Goal: Task Accomplishment & Management: Complete application form

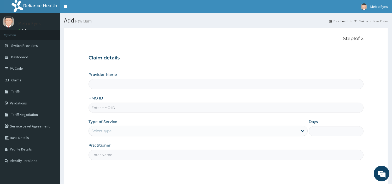
click at [117, 106] on input "HMO ID" at bounding box center [226, 107] width 275 height 10
type input "TM"
type input "Metro Eyes- Abeokuta"
type input "T"
type input "TLM/10031/A"
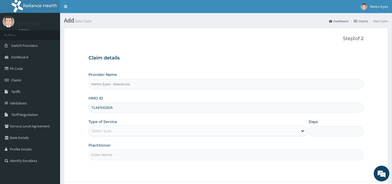
click at [130, 116] on div "Provider Name Metro Eyes- Abeokuta HMO ID TLM/10031/A Type of Service Select ty…" at bounding box center [226, 116] width 275 height 88
click at [118, 133] on div "Select type" at bounding box center [193, 130] width 209 height 8
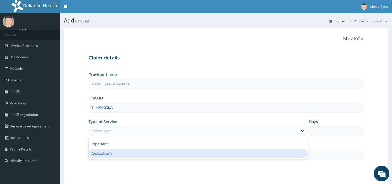
click at [106, 153] on div "Outpatient" at bounding box center [198, 152] width 219 height 9
type input "1"
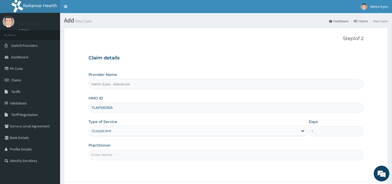
click at [158, 157] on input "Practitioner" at bounding box center [226, 154] width 275 height 10
type input "DR [PERSON_NAME]"
click at [200, 168] on div "Step 1 of 2 Claim details Provider Name Metro Eyes- Abeokuta HMO ID TLM/10031/A…" at bounding box center [226, 105] width 275 height 138
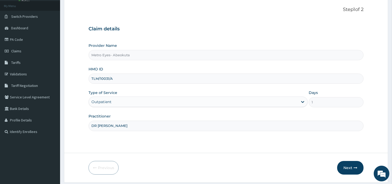
scroll to position [45, 0]
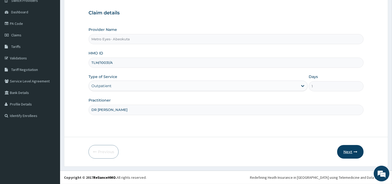
click at [348, 151] on button "Next" at bounding box center [350, 152] width 26 height 14
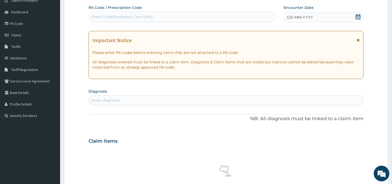
click at [134, 17] on div "Enter Code(Secondary Care Only)" at bounding box center [121, 16] width 61 height 5
paste input "PA/3DB110"
type input "PA/3DB110"
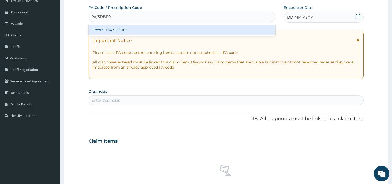
click at [143, 28] on div "Create "PA/3DB110"" at bounding box center [182, 29] width 187 height 9
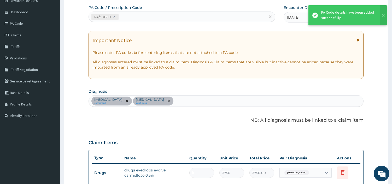
scroll to position [198, 0]
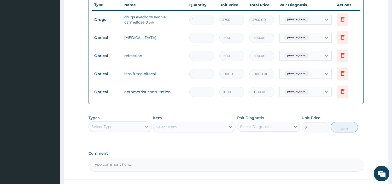
click at [208, 110] on div "PA Code / Prescription Code PA/3DB110 Encounter Date [DATE] Important Notice Pl…" at bounding box center [226, 11] width 275 height 319
click at [212, 138] on div "Types Select Type Item Select Item Pair Diagnosis Select Diagnosis Unit Price 0…" at bounding box center [226, 127] width 275 height 30
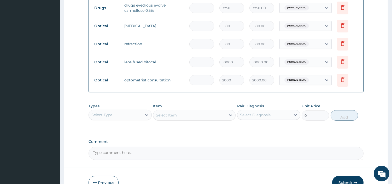
scroll to position [240, 0]
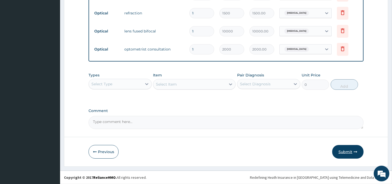
click at [342, 150] on button "Submit" at bounding box center [347, 152] width 31 height 14
